Goal: Transaction & Acquisition: Subscribe to service/newsletter

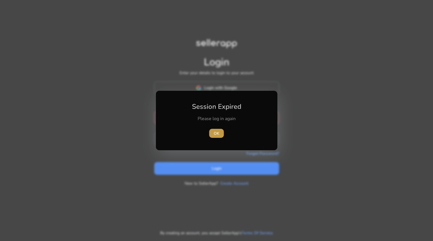
click at [213, 139] on span "button" at bounding box center [216, 133] width 15 height 14
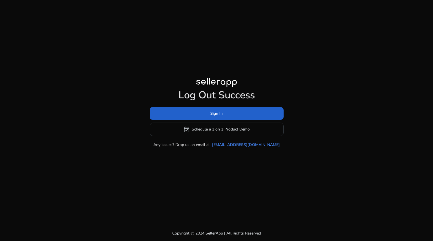
click at [231, 113] on span at bounding box center [217, 113] width 134 height 14
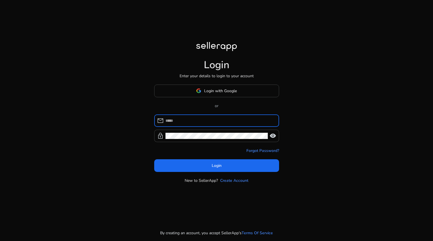
click at [218, 119] on input at bounding box center [219, 120] width 109 height 6
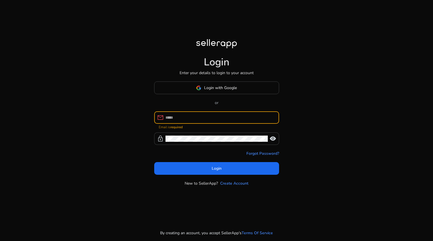
click at [210, 120] on input at bounding box center [219, 117] width 109 height 6
type input "**********"
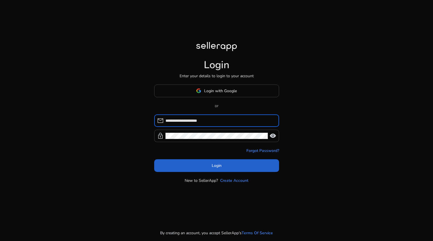
click at [216, 160] on span at bounding box center [216, 166] width 125 height 14
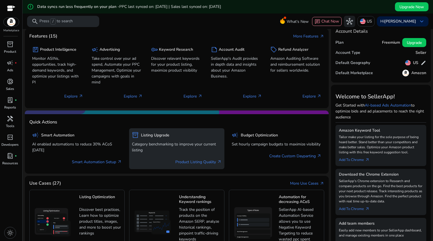
scroll to position [50, 0]
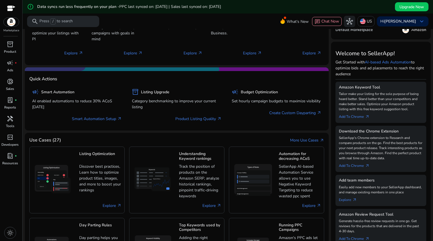
click at [12, 26] on div "Marketplace" at bounding box center [11, 16] width 22 height 33
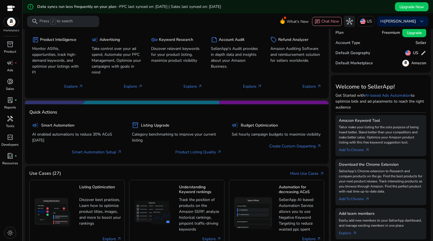
scroll to position [0, 0]
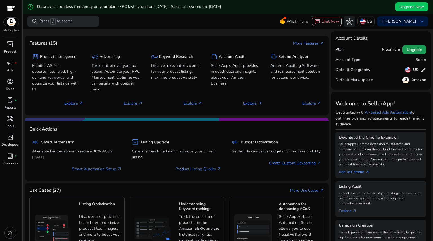
click at [411, 47] on span "Upgrade" at bounding box center [413, 50] width 15 height 6
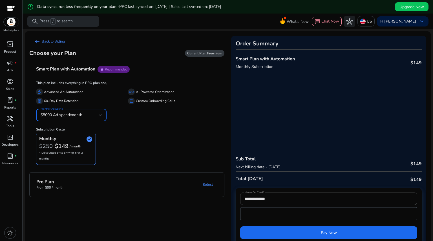
click at [81, 117] on span "$5000 Ad spend/month" at bounding box center [62, 114] width 42 height 5
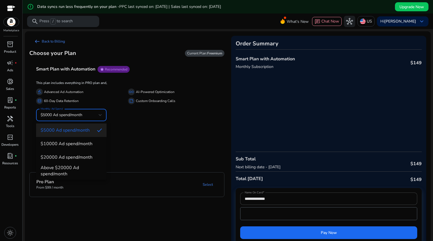
click at [104, 79] on div at bounding box center [216, 120] width 433 height 241
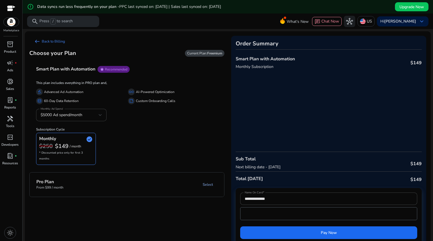
click at [207, 182] on link "Select" at bounding box center [207, 184] width 19 height 10
